Goal: Navigation & Orientation: Find specific page/section

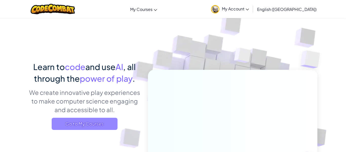
click at [73, 120] on span "Go to My Courses" at bounding box center [85, 124] width 66 height 12
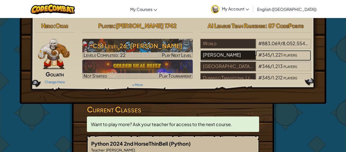
click at [218, 53] on div "[PERSON_NAME]" at bounding box center [227, 55] width 55 height 10
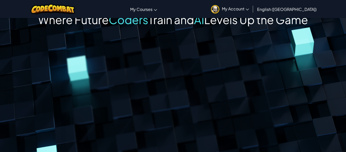
scroll to position [14, 0]
